Goal: Transaction & Acquisition: Purchase product/service

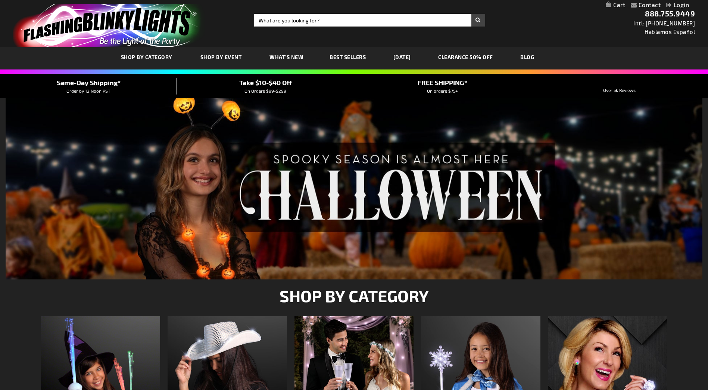
click at [622, 4] on link "My Cart" at bounding box center [615, 4] width 19 height 7
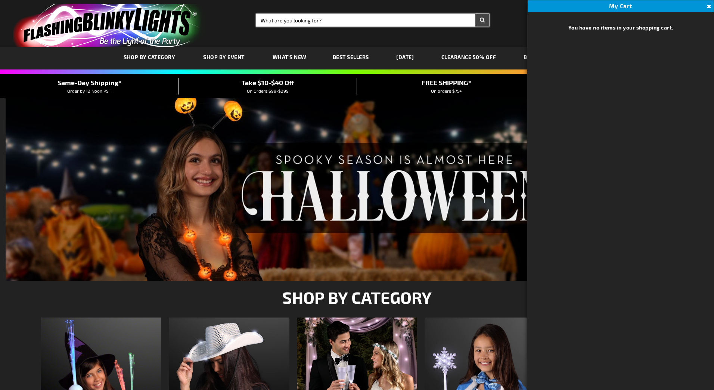
click at [328, 22] on input "Search" at bounding box center [372, 20] width 233 height 13
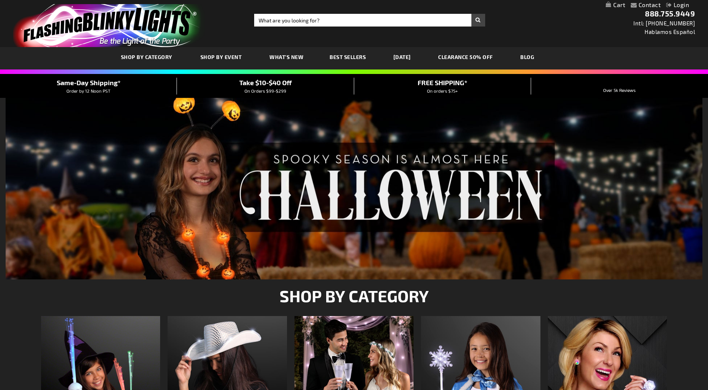
click at [606, 1] on link "My Cart" at bounding box center [615, 4] width 19 height 7
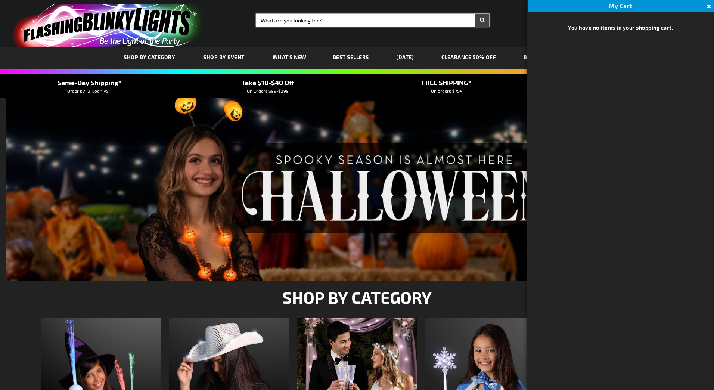
click at [326, 23] on input "Search" at bounding box center [372, 20] width 233 height 13
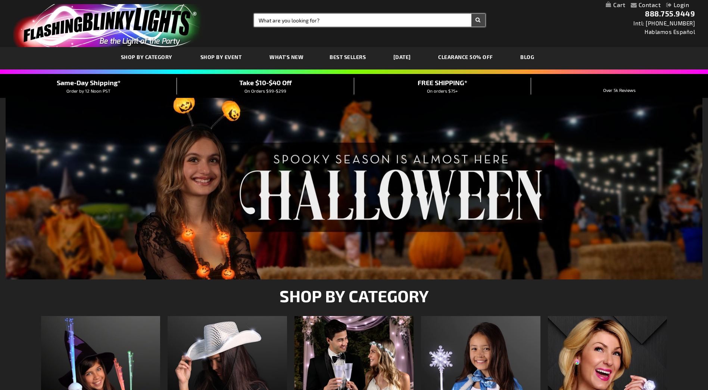
click at [325, 23] on input "Search" at bounding box center [369, 20] width 231 height 13
type input "[PERSON_NAME]"
click at [472, 14] on button "Search" at bounding box center [479, 20] width 14 height 13
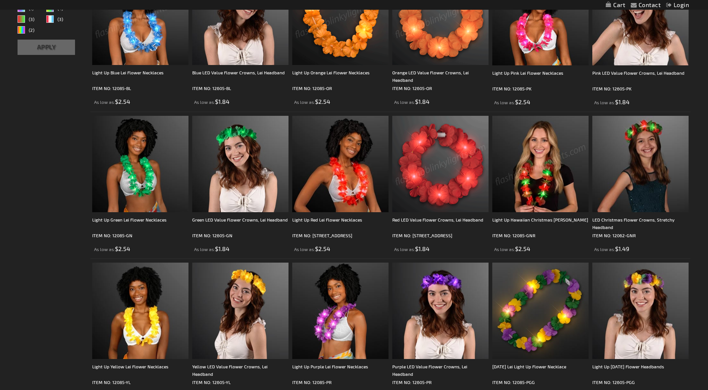
scroll to position [261, 0]
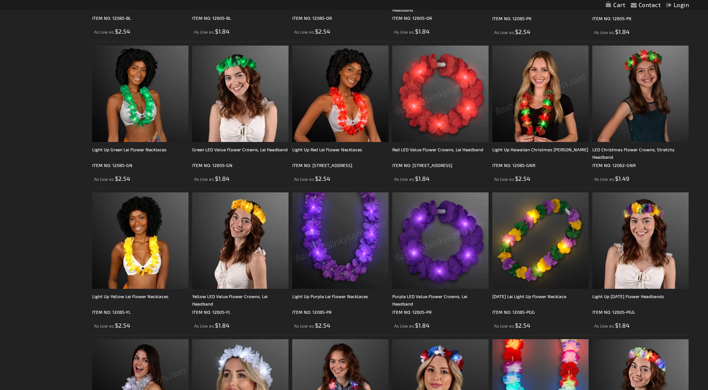
click at [344, 261] on img at bounding box center [340, 240] width 96 height 96
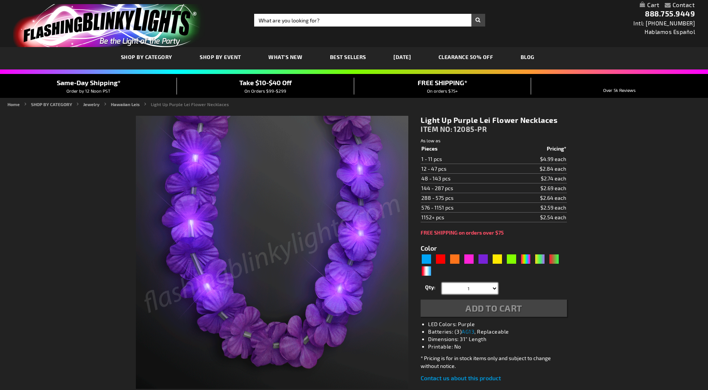
click at [480, 290] on select "1 2 3 4 5 6 7 8 9 10 11 12 24 36 48 60 72 84 96 108 120" at bounding box center [470, 288] width 56 height 11
click at [495, 292] on div at bounding box center [494, 288] width 7 height 11
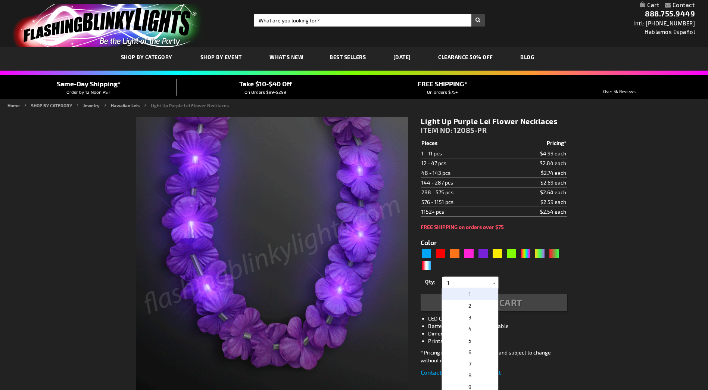
type input "5640"
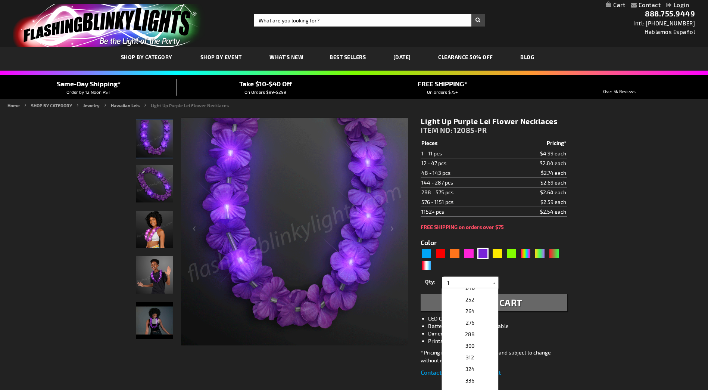
scroll to position [364, 0]
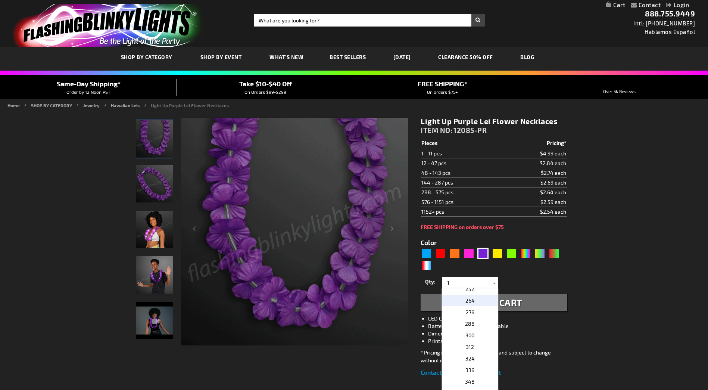
click at [478, 299] on p "264" at bounding box center [470, 301] width 56 height 12
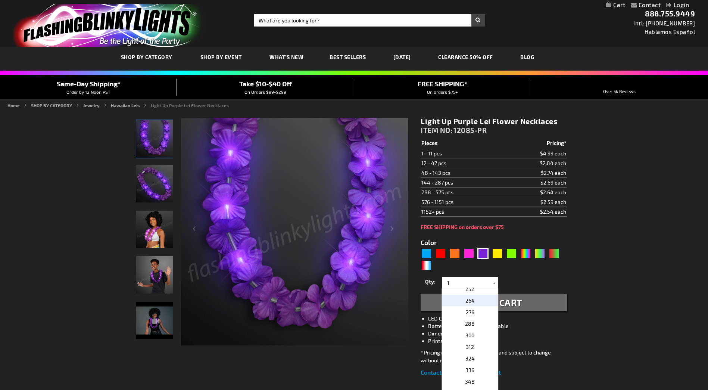
type input "264"
